Goal: Obtain resource: Download file/media

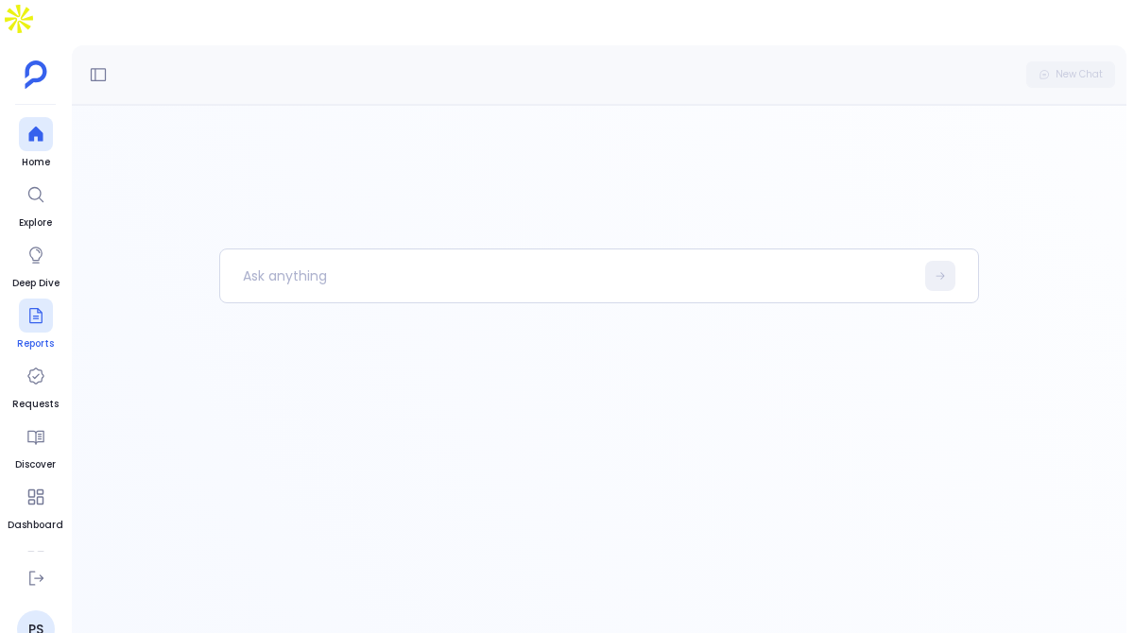
click at [41, 299] on link "Reports" at bounding box center [35, 325] width 37 height 53
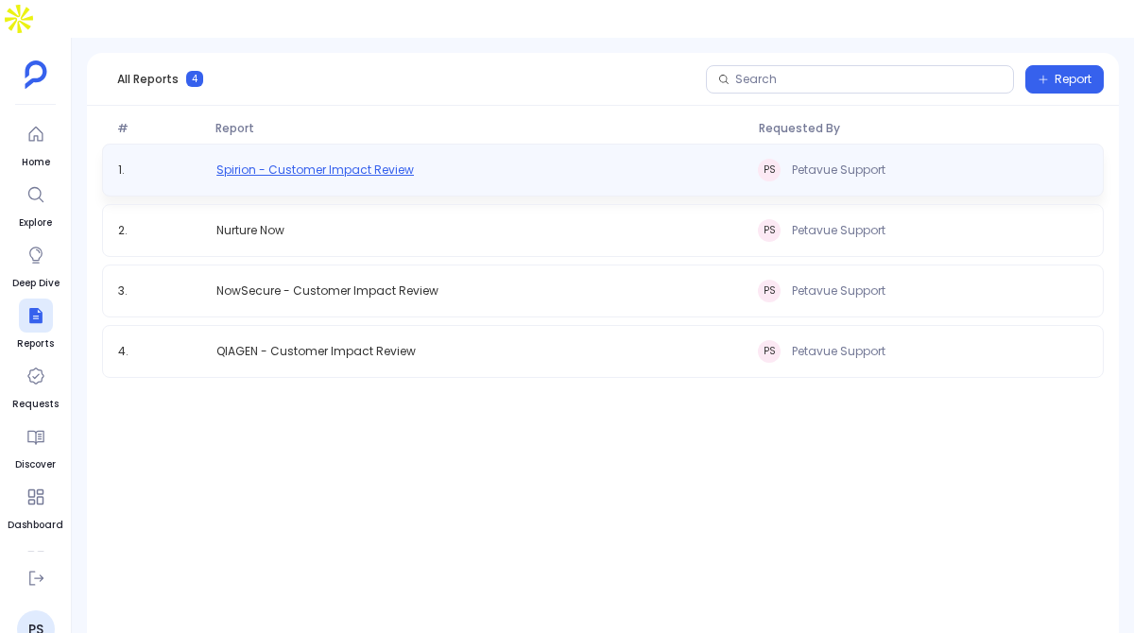
click at [289, 162] on span "Spirion - Customer Impact Review" at bounding box center [314, 169] width 197 height 15
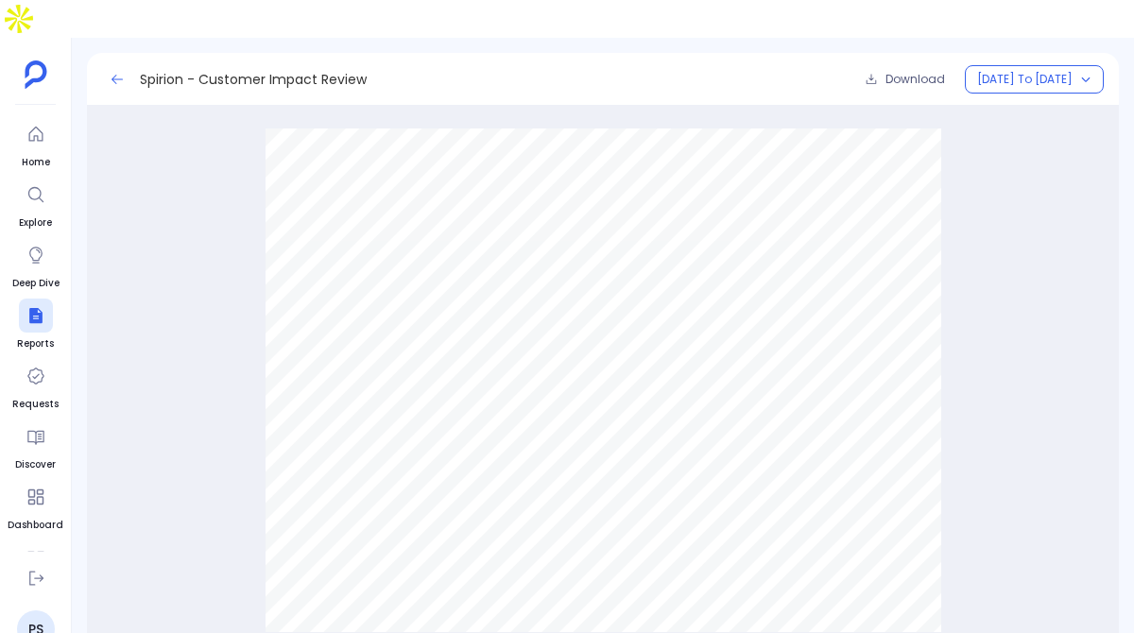
click at [117, 74] on icon at bounding box center [116, 78] width 11 height 9
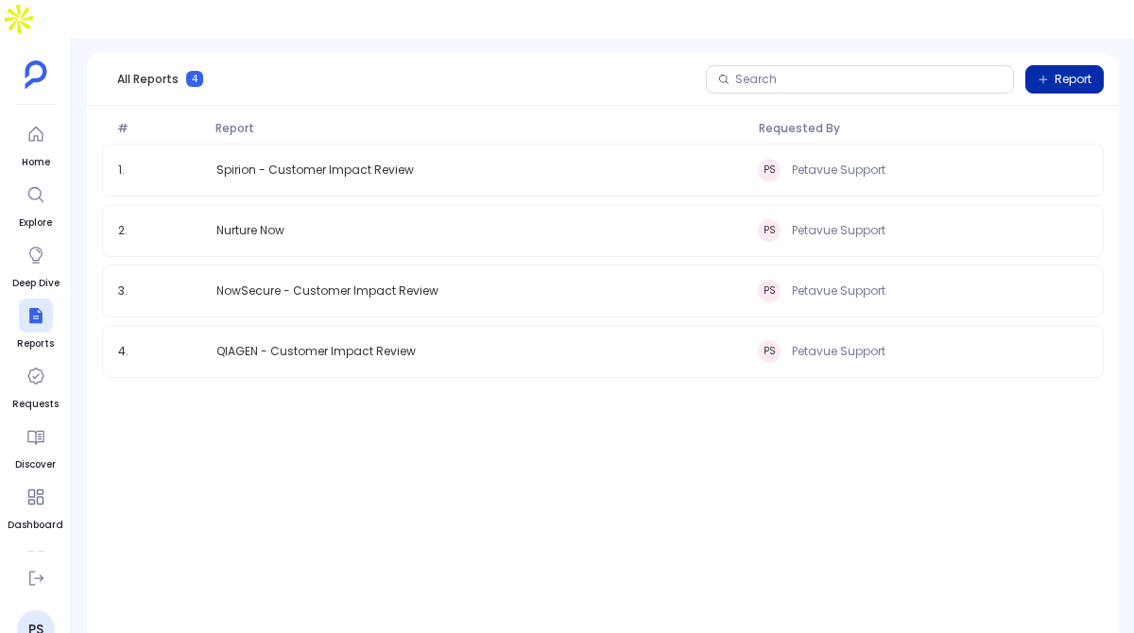
click at [1065, 65] on button "Report" at bounding box center [1064, 79] width 78 height 28
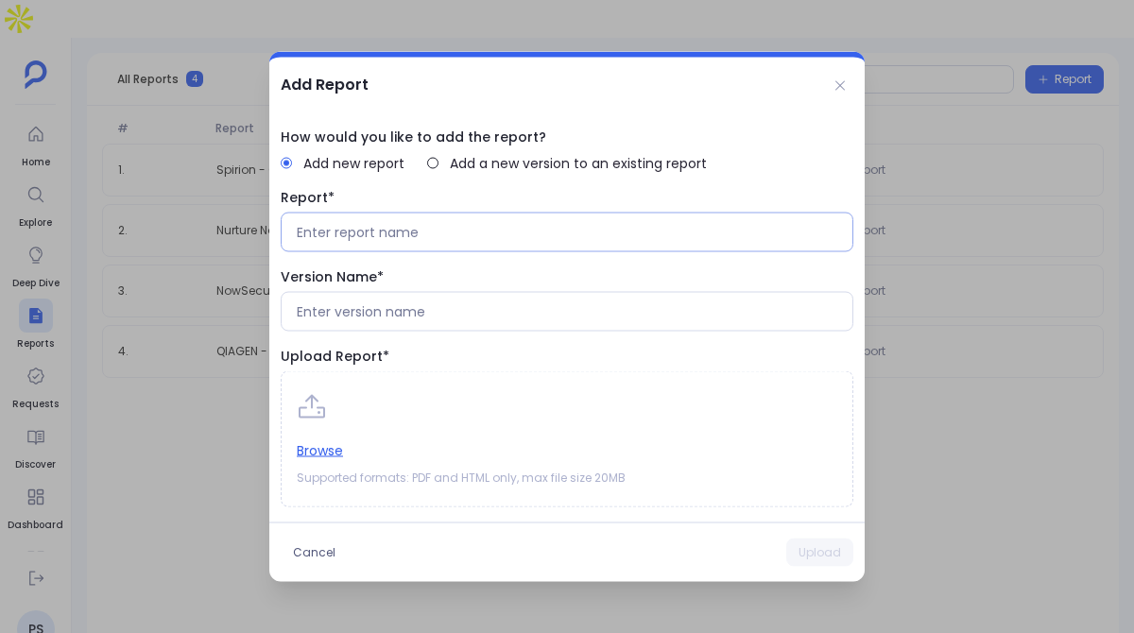
click at [622, 234] on input at bounding box center [567, 232] width 540 height 19
click at [840, 85] on icon at bounding box center [839, 85] width 15 height 15
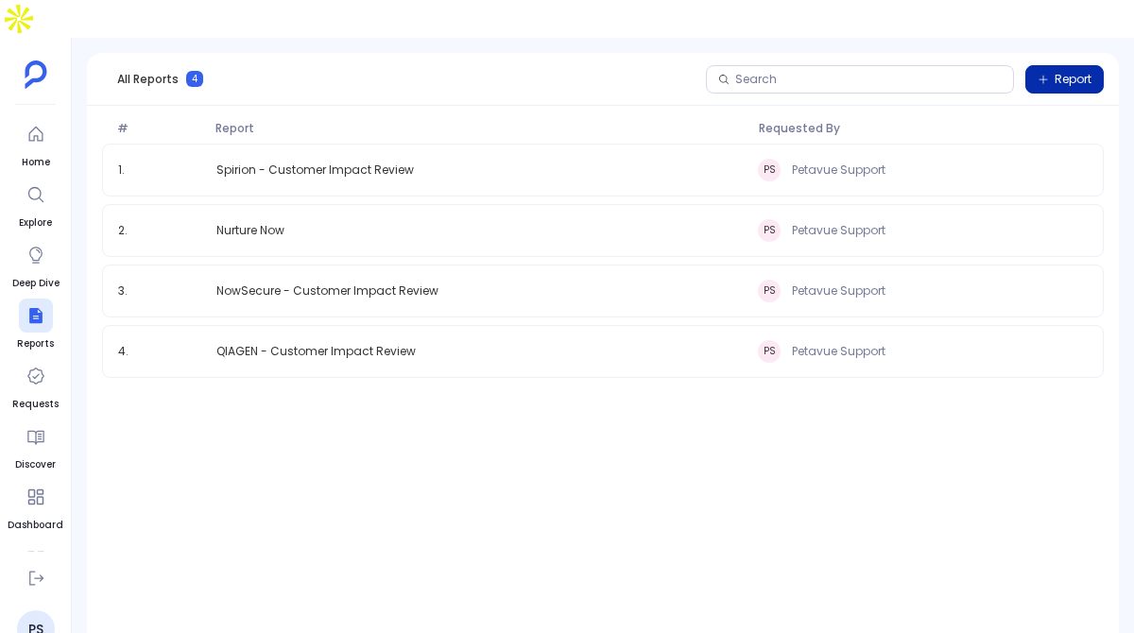
click at [1094, 65] on button "Report" at bounding box center [1064, 79] width 78 height 28
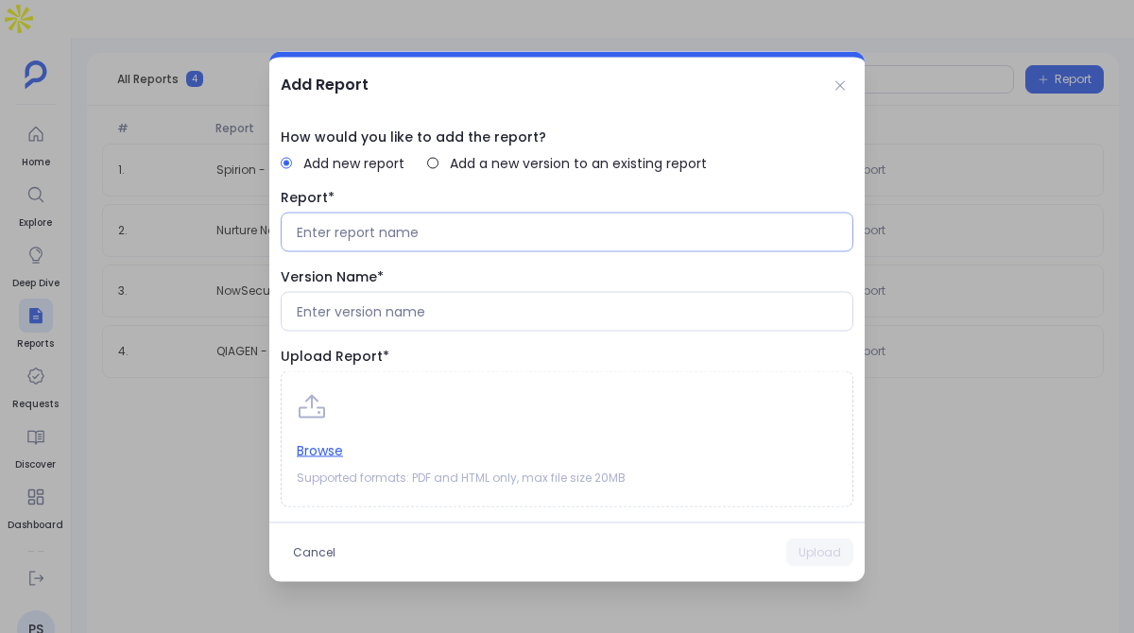
click at [512, 221] on div at bounding box center [567, 233] width 572 height 40
click at [402, 230] on input at bounding box center [567, 232] width 540 height 19
type input "Teleperformance — Customer Impact Review"
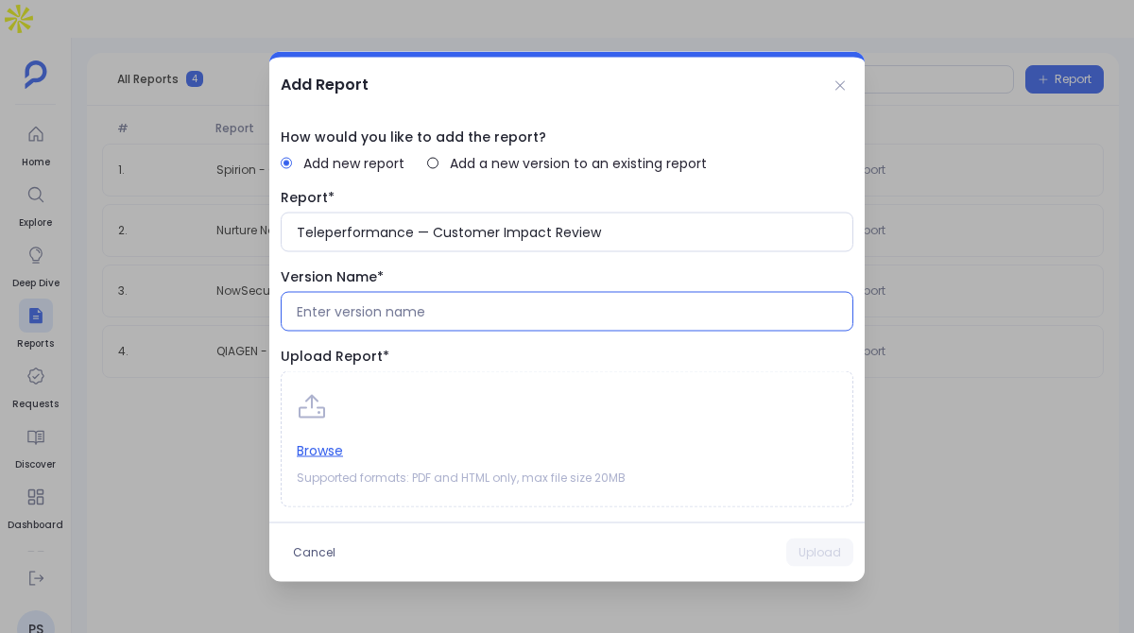
click at [595, 317] on input at bounding box center [567, 311] width 540 height 19
type input "Janurary To [DATE]"
click at [338, 454] on button "Browse" at bounding box center [320, 450] width 46 height 21
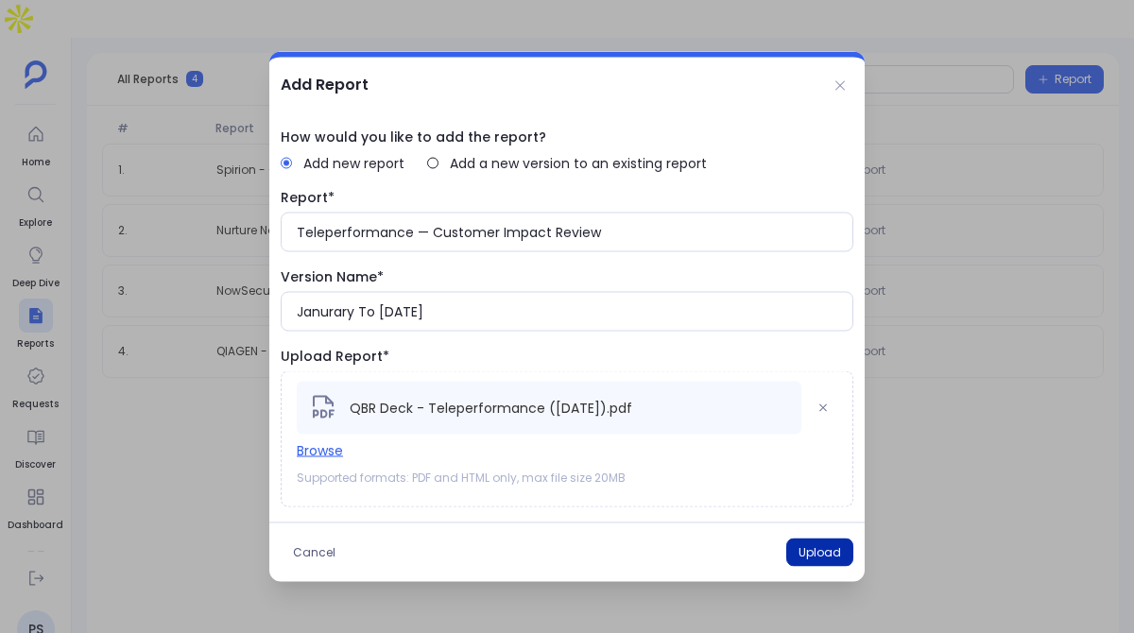
click at [816, 545] on button "Upload" at bounding box center [819, 552] width 67 height 28
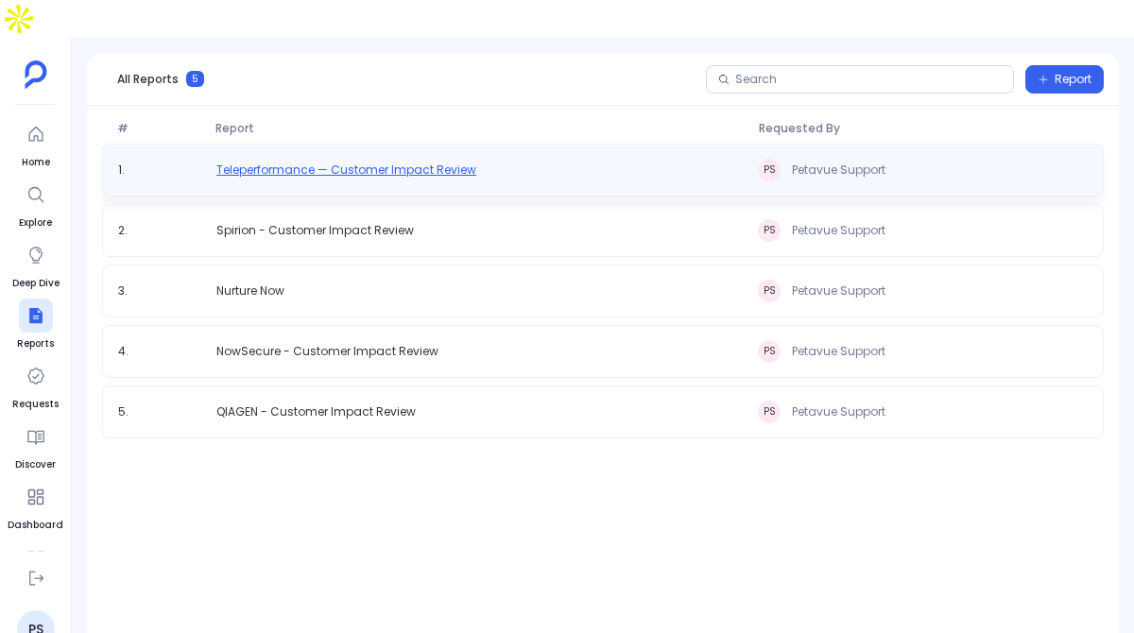
click at [374, 162] on span "Teleperformance — Customer Impact Review" at bounding box center [346, 169] width 260 height 15
